Goal: Check status: Check status

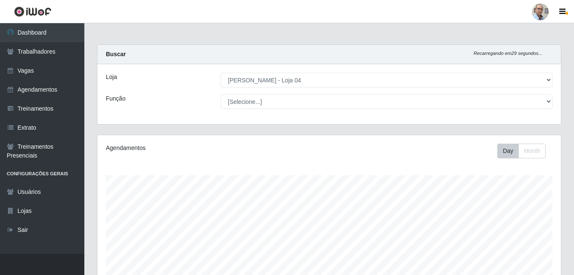
select select "251"
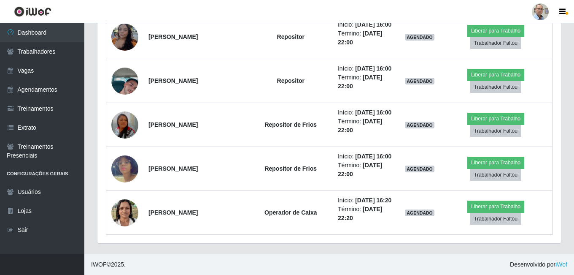
scroll to position [1348, 0]
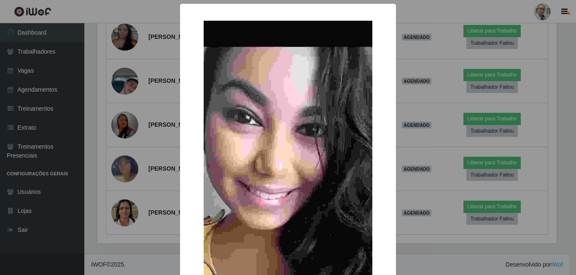
click at [162, 93] on div "× OK Cancel" at bounding box center [288, 137] width 576 height 275
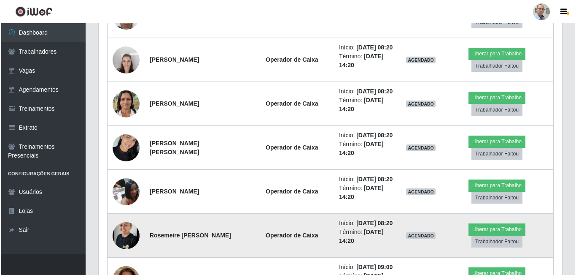
scroll to position [715, 0]
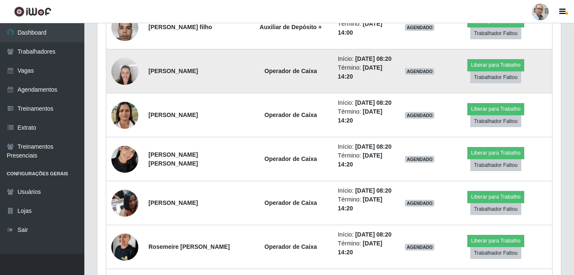
click at [124, 89] on img at bounding box center [124, 71] width 27 height 36
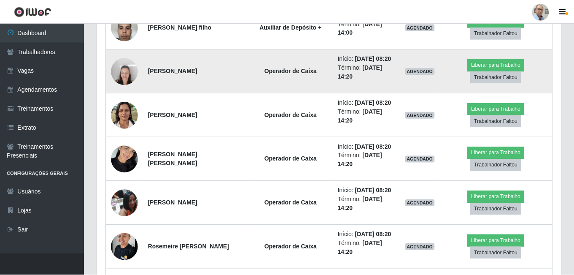
scroll to position [175, 459]
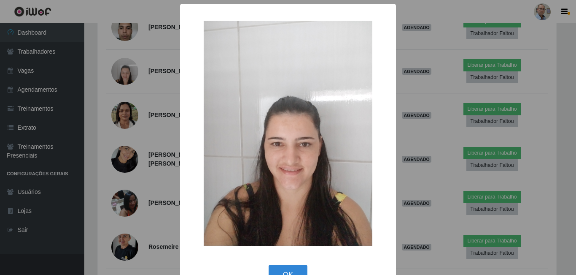
click at [127, 158] on div "× OK Cancel" at bounding box center [288, 137] width 576 height 275
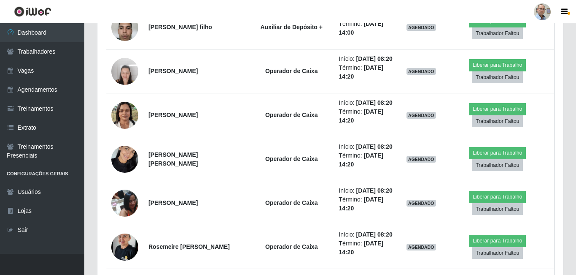
scroll to position [175, 464]
click at [127, 89] on img at bounding box center [124, 71] width 27 height 36
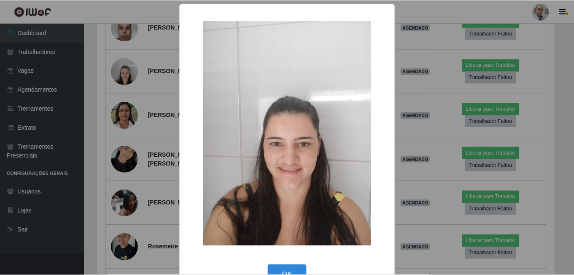
scroll to position [175, 459]
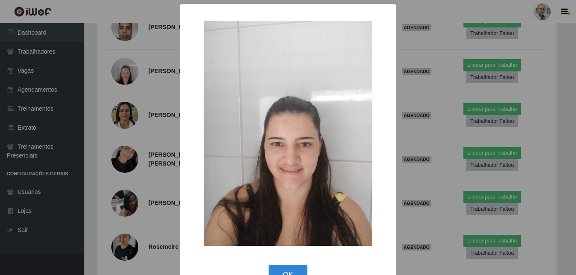
click at [149, 146] on div "× OK Cancel" at bounding box center [288, 137] width 576 height 275
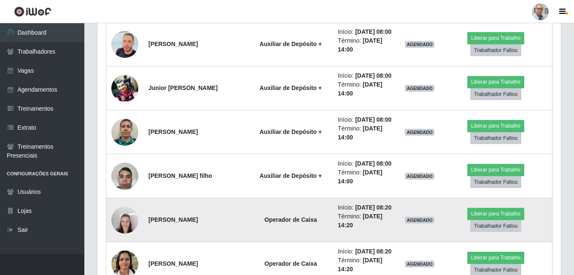
scroll to position [547, 0]
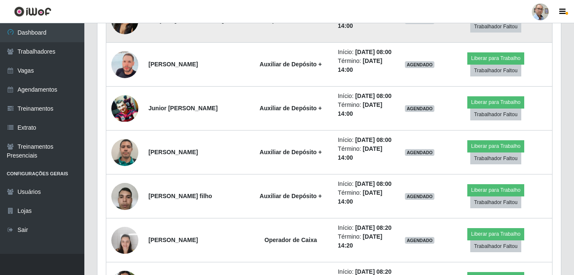
click at [126, 34] on img at bounding box center [124, 20] width 27 height 27
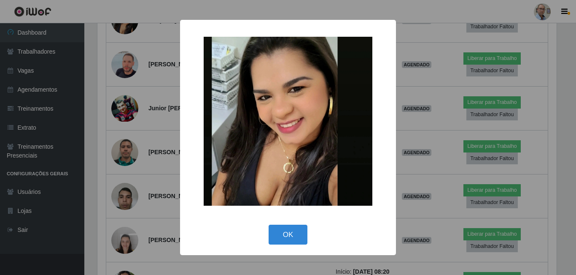
click at [136, 127] on div "× OK Cancel" at bounding box center [288, 137] width 576 height 275
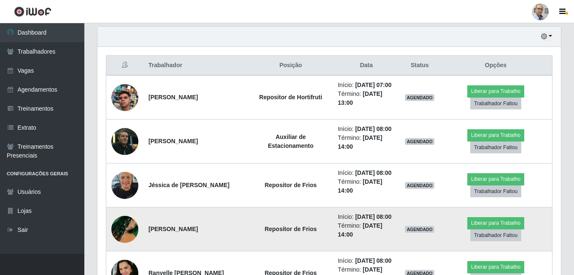
scroll to position [294, 0]
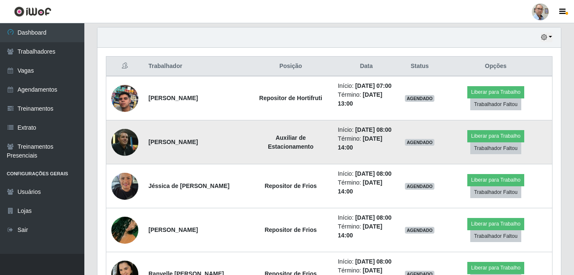
click at [123, 154] on img at bounding box center [124, 141] width 27 height 27
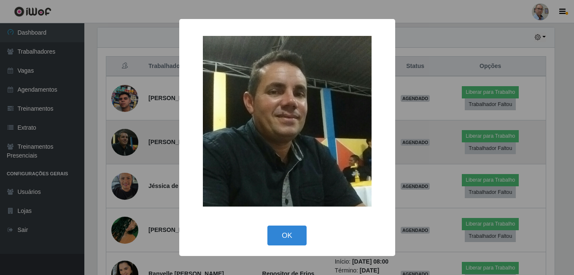
scroll to position [175, 459]
click at [123, 154] on div "× OK Cancel" at bounding box center [288, 137] width 576 height 275
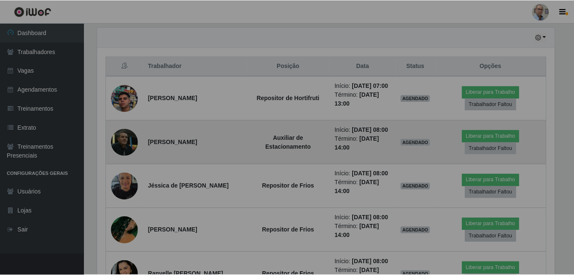
scroll to position [0, 0]
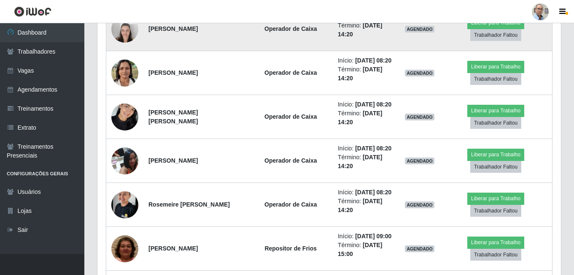
click at [128, 47] on img at bounding box center [124, 29] width 27 height 36
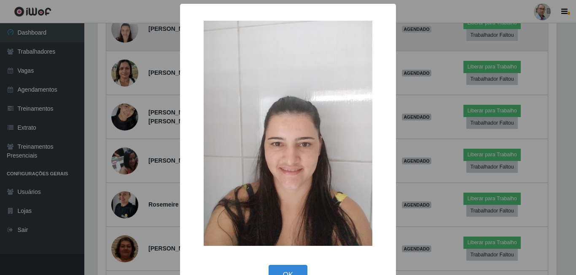
click at [128, 119] on div "× OK Cancel" at bounding box center [288, 137] width 576 height 275
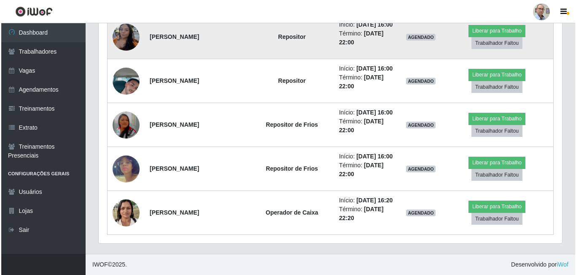
scroll to position [1390, 0]
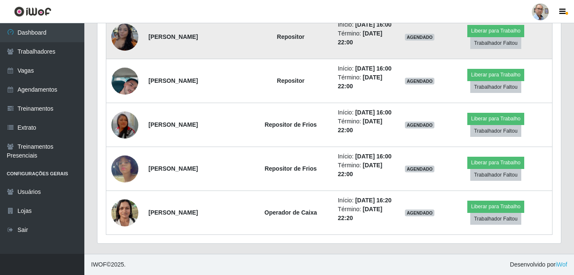
click at [119, 55] on img at bounding box center [124, 37] width 27 height 36
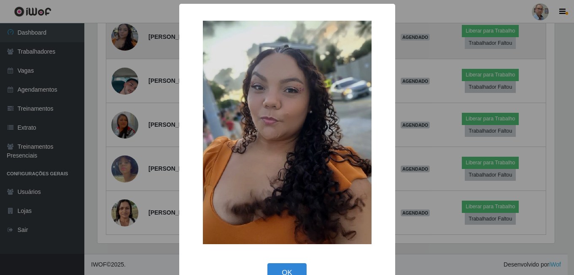
scroll to position [175, 459]
click at [119, 169] on div "× OK Cancel" at bounding box center [288, 137] width 576 height 275
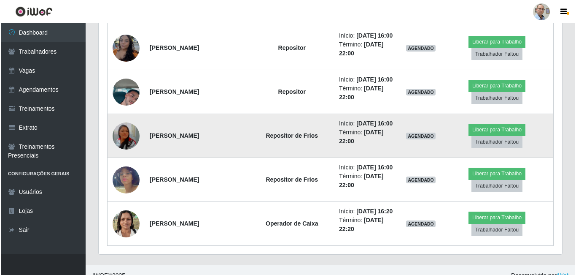
scroll to position [1264, 0]
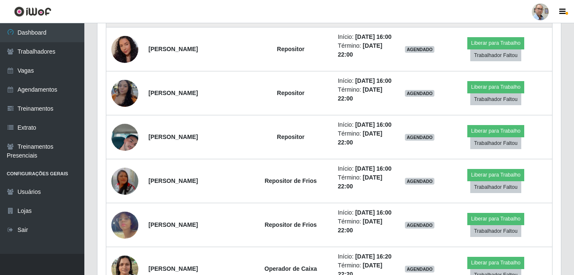
click at [123, 35] on img at bounding box center [124, 5] width 27 height 60
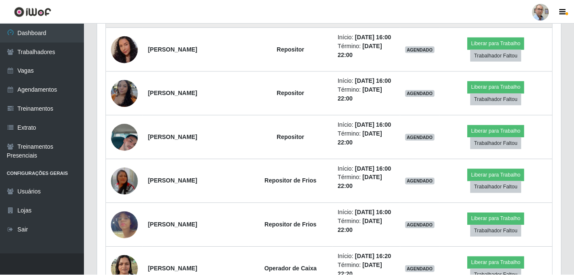
scroll to position [175, 459]
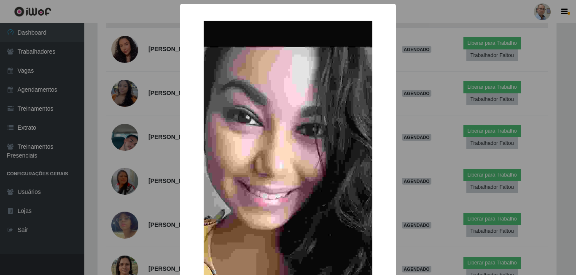
click at [123, 183] on div "× OK Cancel" at bounding box center [288, 137] width 576 height 275
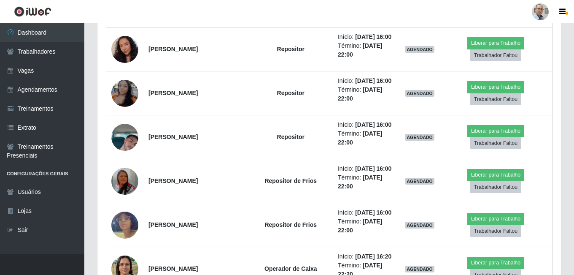
scroll to position [1222, 0]
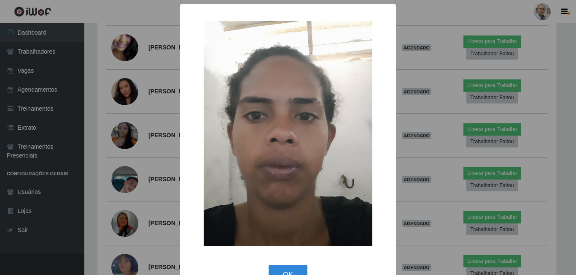
click at [121, 122] on div "× OK Cancel" at bounding box center [288, 137] width 576 height 275
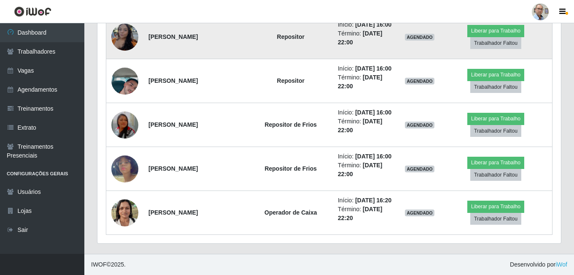
scroll to position [1432, 0]
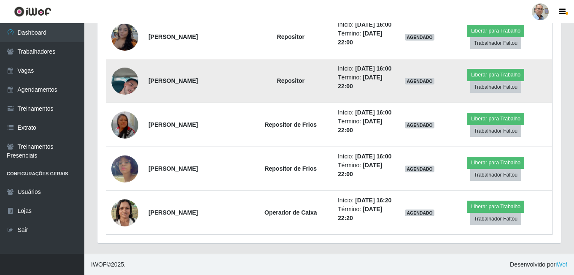
click at [120, 105] on img at bounding box center [124, 81] width 27 height 48
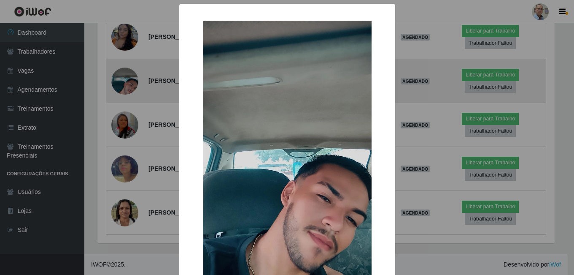
scroll to position [175, 459]
click at [120, 180] on div "× OK Cancel" at bounding box center [288, 137] width 576 height 275
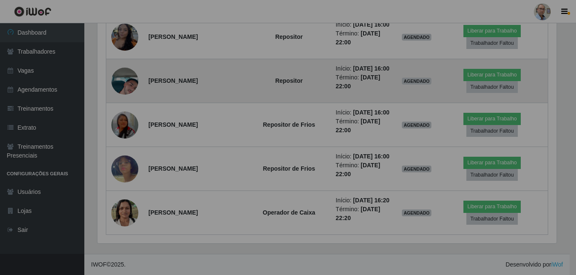
scroll to position [175, 464]
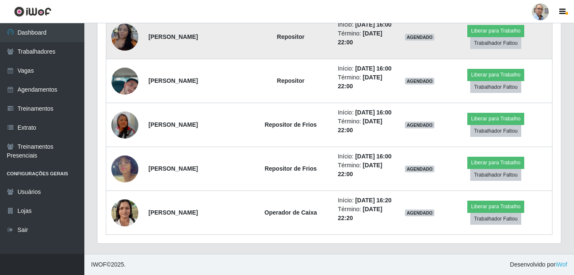
click at [127, 55] on img at bounding box center [124, 37] width 27 height 36
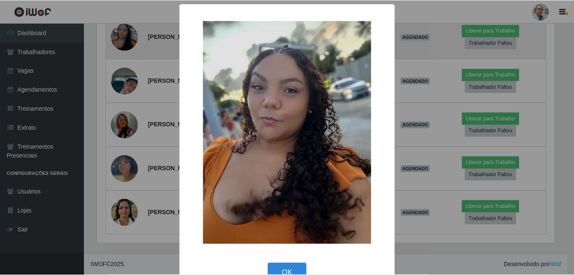
scroll to position [175, 459]
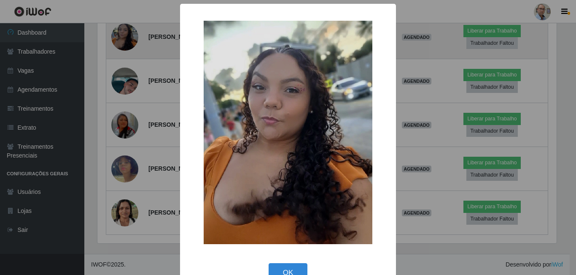
click at [127, 119] on div "× OK Cancel" at bounding box center [288, 137] width 576 height 275
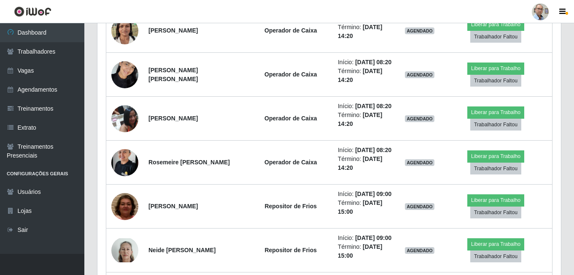
scroll to position [631, 0]
